Goal: Browse casually: Explore the website without a specific task or goal

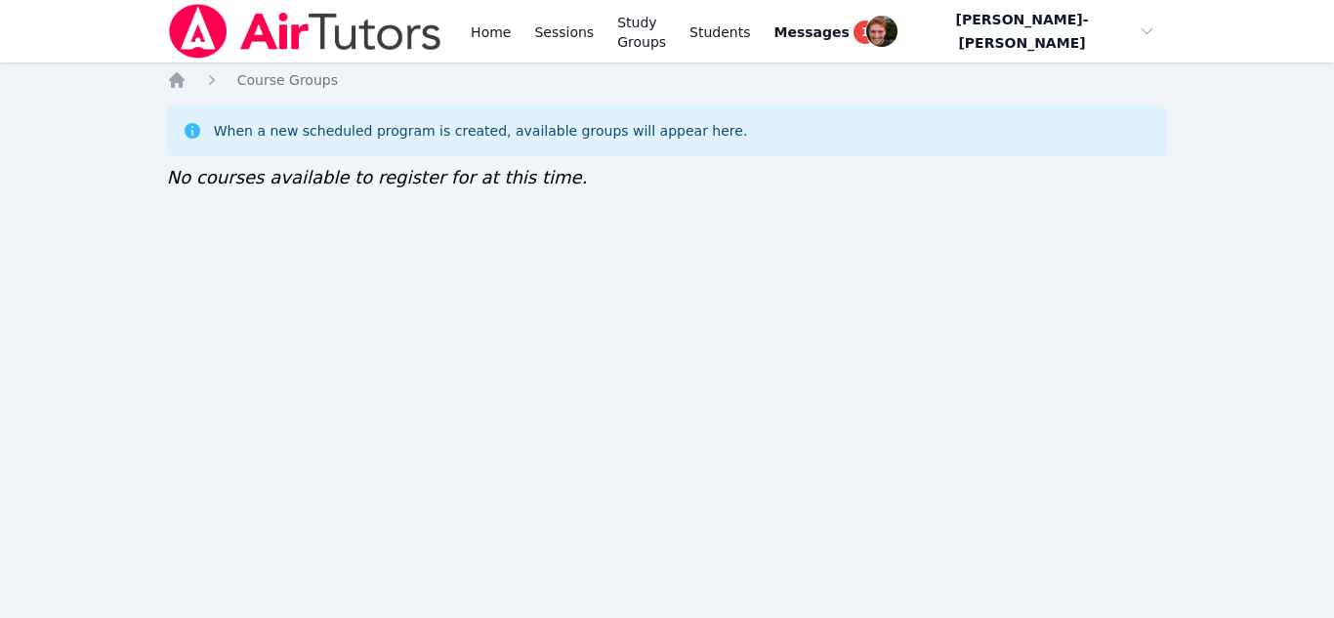
click at [544, 233] on div "Home Sessions Study Groups Students Messages 1 Open user menu Vincent Astray-Ca…" at bounding box center [667, 309] width 1334 height 618
